Goal: Check status: Check status

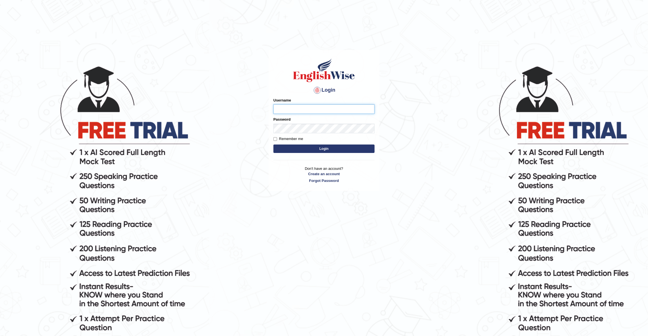
type input "JohnJarold"
click at [320, 148] on button "Login" at bounding box center [323, 148] width 101 height 8
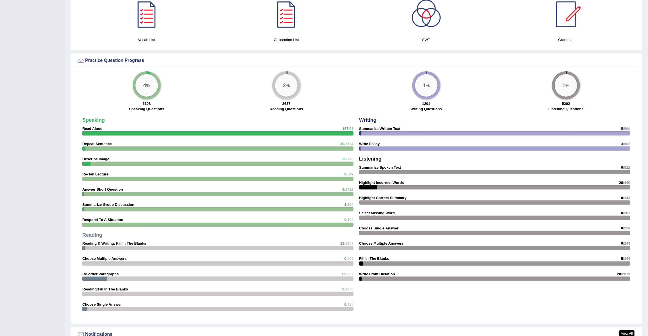
scroll to position [638, 0]
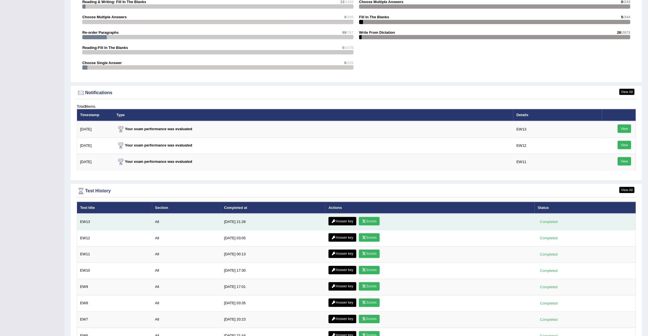
click at [368, 217] on link "Scores" at bounding box center [369, 221] width 21 height 8
